Goal: Task Accomplishment & Management: Use online tool/utility

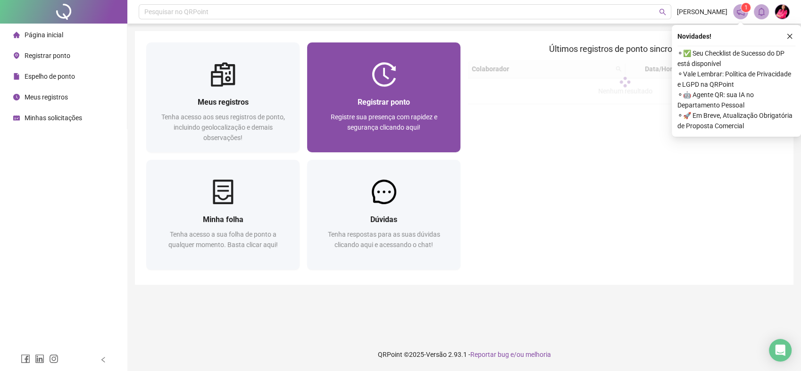
click at [359, 121] on span "Registre sua presença com rapidez e segurança clicando aqui!" at bounding box center [384, 122] width 107 height 18
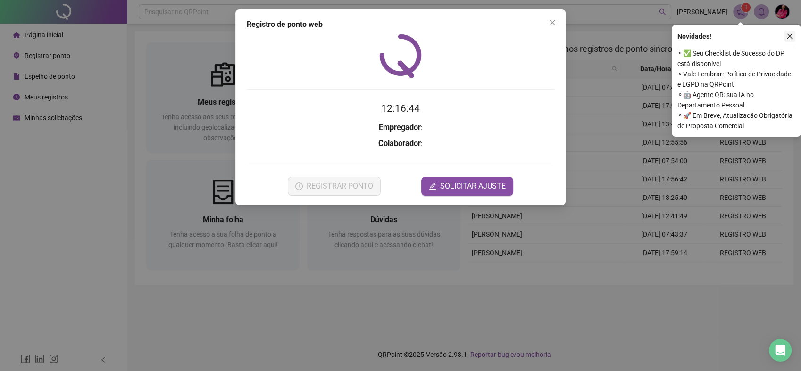
click at [789, 37] on icon "close" at bounding box center [789, 36] width 7 height 7
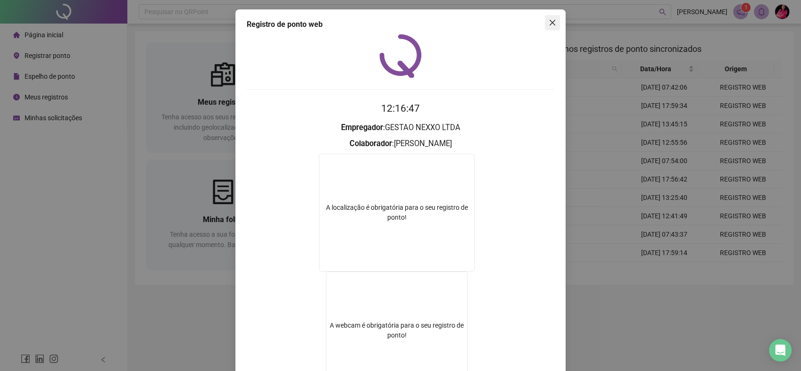
click at [547, 17] on button "Close" at bounding box center [552, 22] width 15 height 15
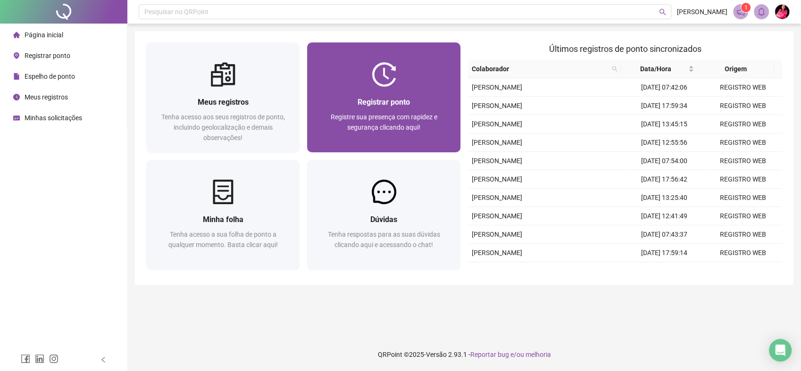
click at [389, 115] on span "Registre sua presença com rapidez e segurança clicando aqui!" at bounding box center [384, 122] width 107 height 18
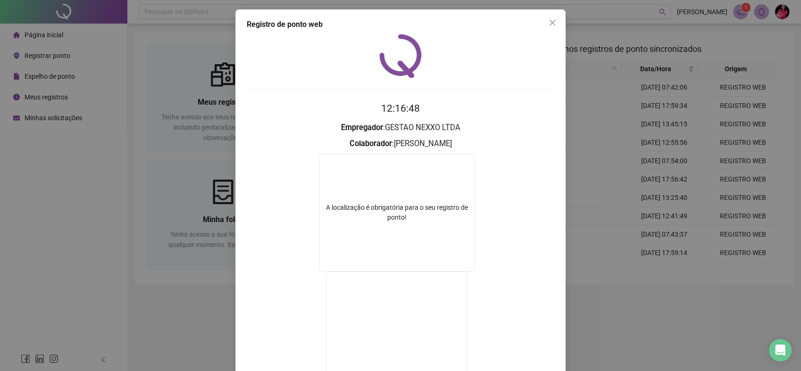
click at [545, 22] on span "Close" at bounding box center [552, 23] width 15 height 8
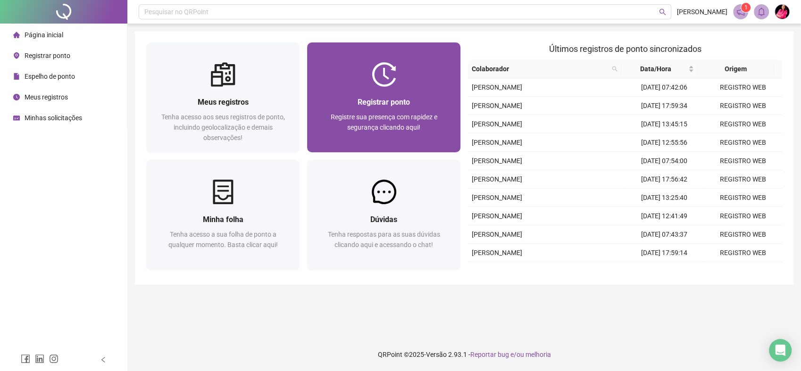
click at [434, 71] on div at bounding box center [383, 74] width 153 height 25
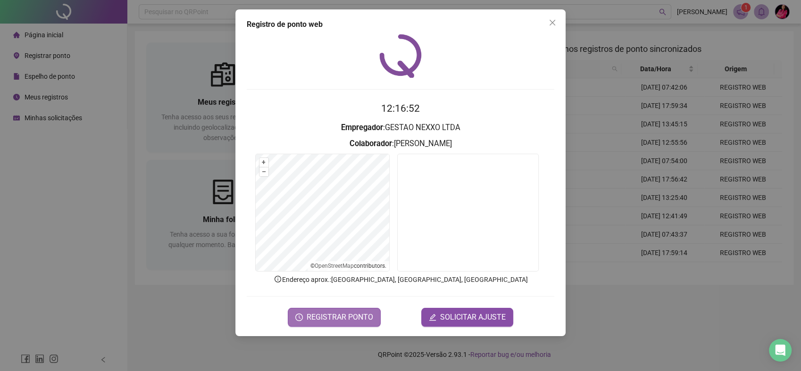
click at [345, 313] on span "REGISTRAR PONTO" at bounding box center [340, 317] width 67 height 11
